Goal: Navigation & Orientation: Find specific page/section

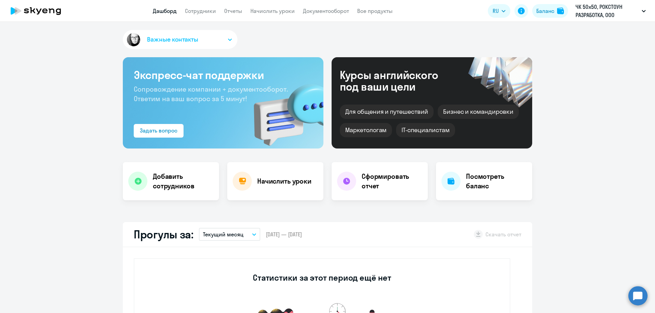
select select "30"
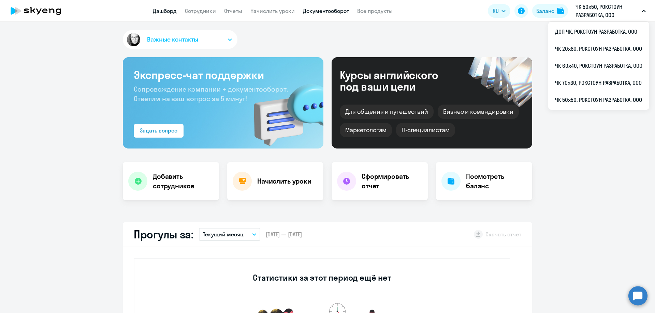
click at [326, 11] on link "Документооборот" at bounding box center [326, 11] width 46 height 7
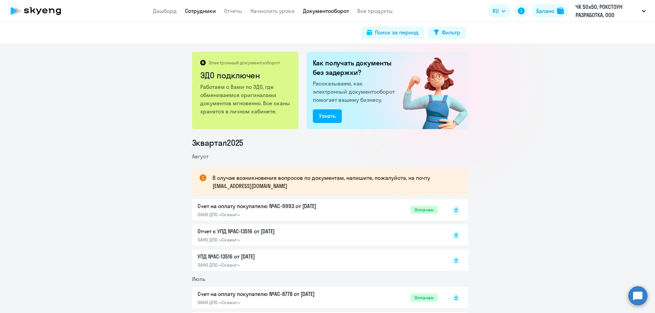
click at [192, 10] on link "Сотрудники" at bounding box center [200, 11] width 31 height 7
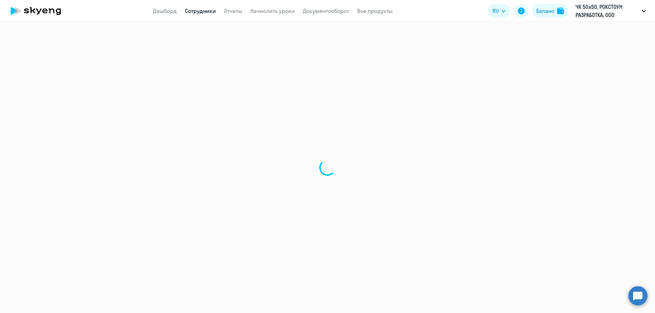
select select "30"
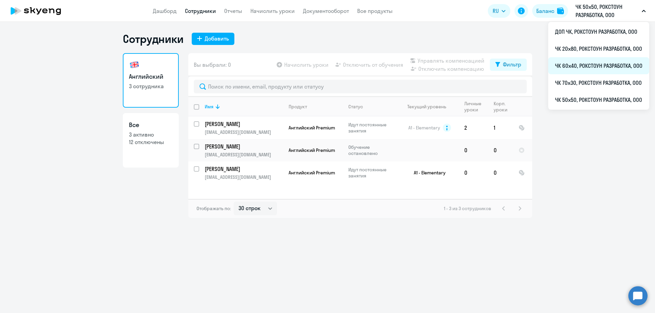
click at [595, 63] on li "ЧК 60х40, РОКСТОУН РАЗРАБОТКА, ООО" at bounding box center [598, 65] width 101 height 17
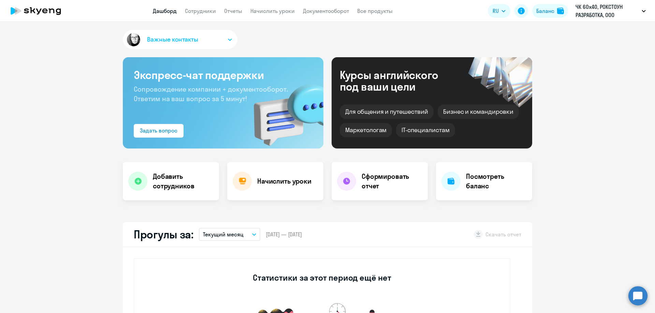
select select "30"
click at [205, 6] on app-header "Дашборд Сотрудники Отчеты Начислить уроки Документооборот Все продукты Дашборд …" at bounding box center [327, 11] width 655 height 22
click at [209, 15] on app-header "Дашборд Сотрудники Отчеты Начислить уроки Документооборот Все продукты Дашборд …" at bounding box center [327, 11] width 655 height 22
click at [207, 13] on link "Сотрудники" at bounding box center [200, 11] width 31 height 7
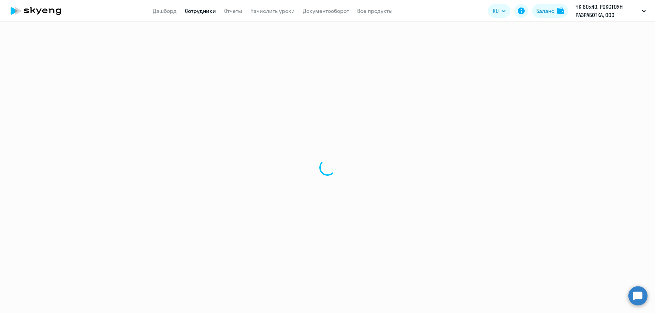
select select "30"
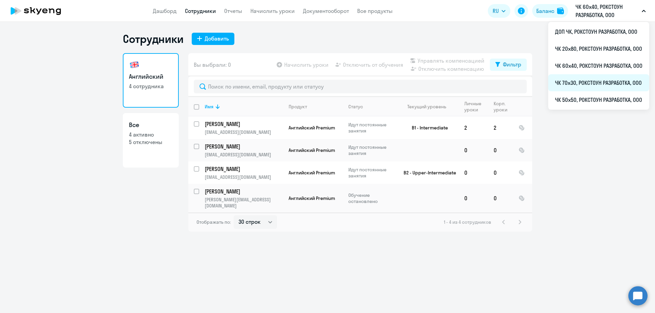
click at [589, 80] on li "ЧК 70х30, РОКСТОУН РАЗРАБОТКА, ООО" at bounding box center [598, 82] width 101 height 17
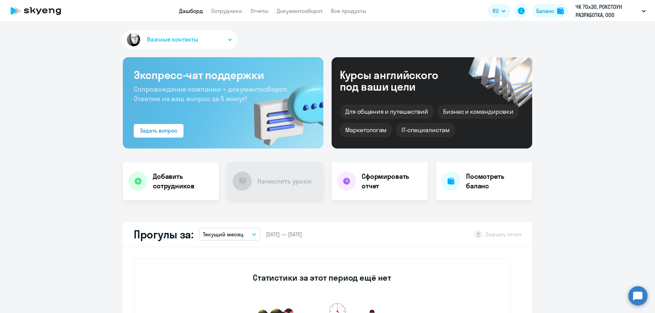
click at [227, 15] on app-menu-item-link "Сотрудники" at bounding box center [226, 11] width 31 height 9
click at [227, 12] on link "Сотрудники" at bounding box center [226, 11] width 31 height 7
select select "30"
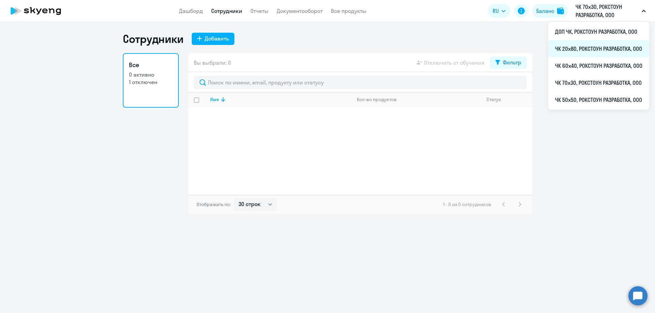
click at [581, 45] on li "ЧК 20х80, РОКСТОУН РАЗРАБОТКА, ООО" at bounding box center [598, 48] width 101 height 17
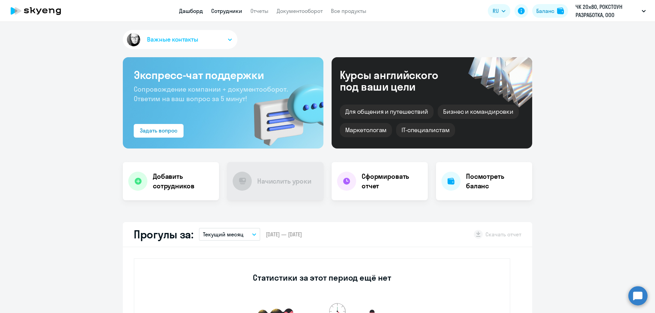
click at [225, 13] on link "Сотрудники" at bounding box center [226, 11] width 31 height 7
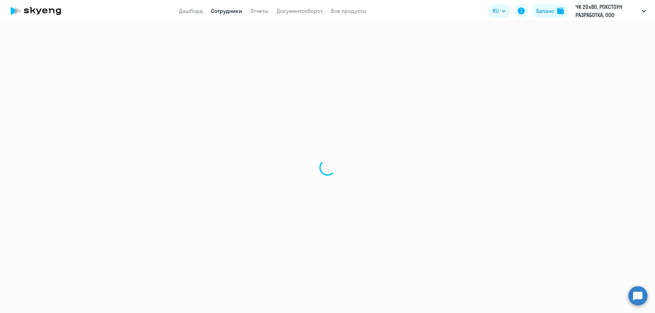
select select "30"
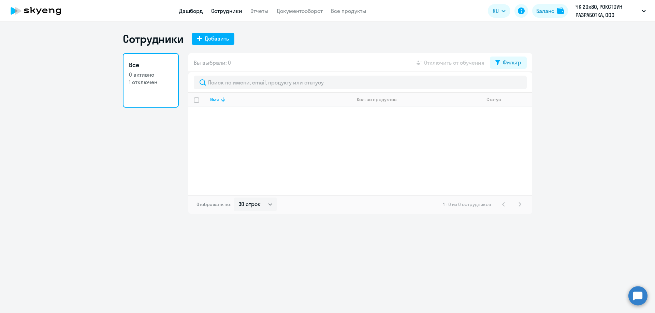
click at [201, 9] on link "Дашборд" at bounding box center [191, 11] width 24 height 7
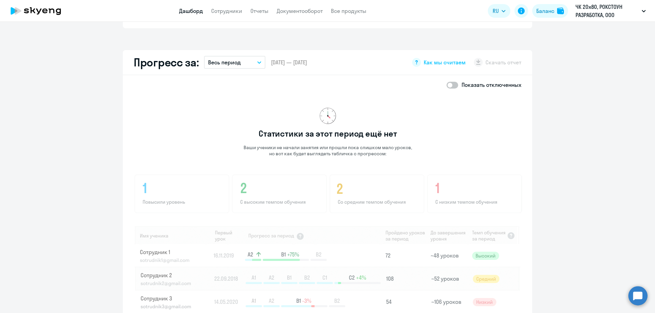
scroll to position [365, 0]
